Goal: Information Seeking & Learning: Learn about a topic

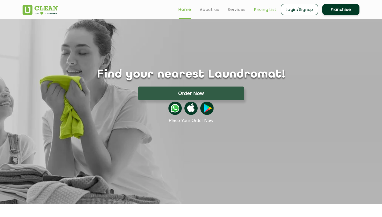
click at [266, 10] on link "Pricing List" at bounding box center [265, 9] width 23 height 6
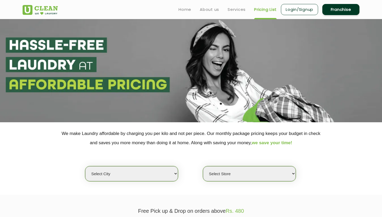
select select "2"
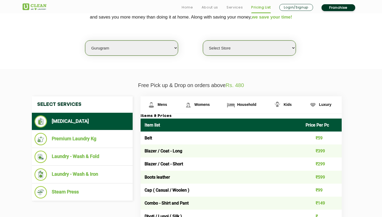
scroll to position [130, 0]
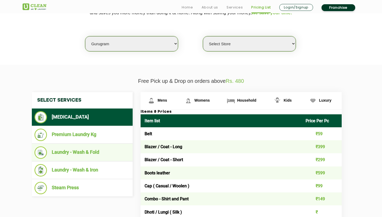
click at [94, 149] on li "Laundry - Wash & Fold" at bounding box center [81, 153] width 95 height 12
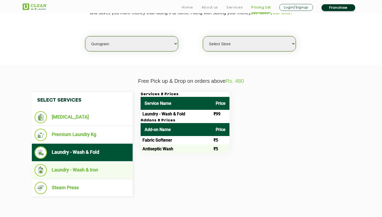
click at [90, 164] on li "Laundry - Wash & Iron" at bounding box center [81, 170] width 95 height 12
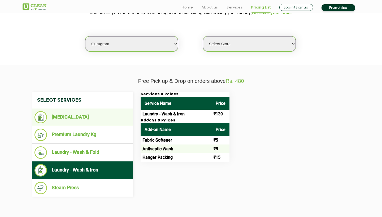
click at [87, 121] on li "[MEDICAL_DATA]" at bounding box center [81, 117] width 95 height 12
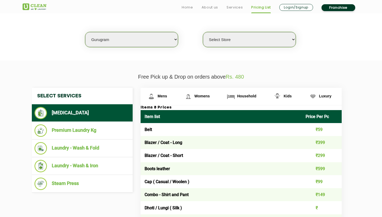
scroll to position [135, 0]
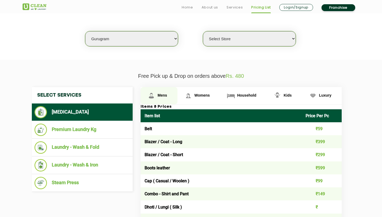
click at [150, 98] on img at bounding box center [151, 95] width 9 height 9
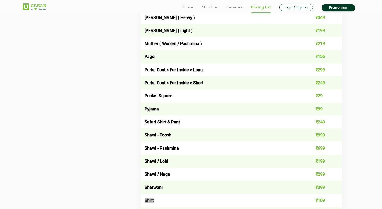
scroll to position [224, 0]
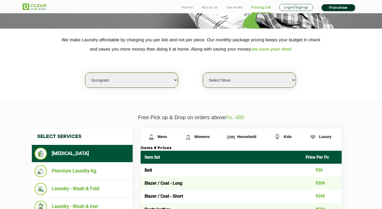
scroll to position [100, 0]
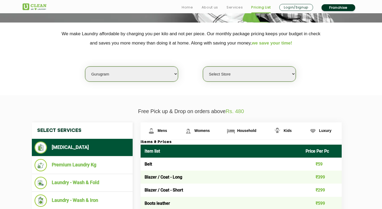
select select "177"
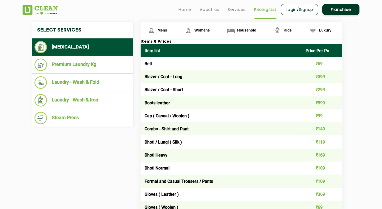
scroll to position [200, 0]
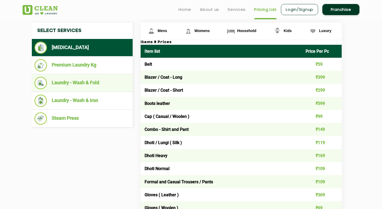
click at [106, 80] on li "Laundry - Wash & Fold" at bounding box center [81, 83] width 95 height 12
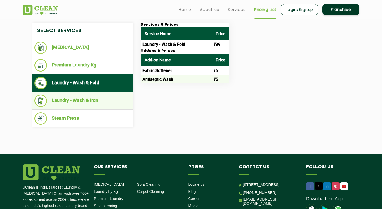
click at [98, 95] on li "Laundry - Wash & Iron" at bounding box center [81, 101] width 95 height 12
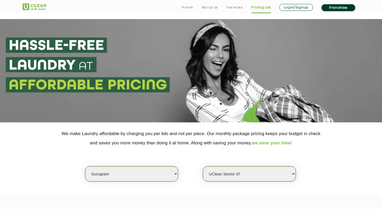
scroll to position [0, 0]
